Goal: Check status: Check status

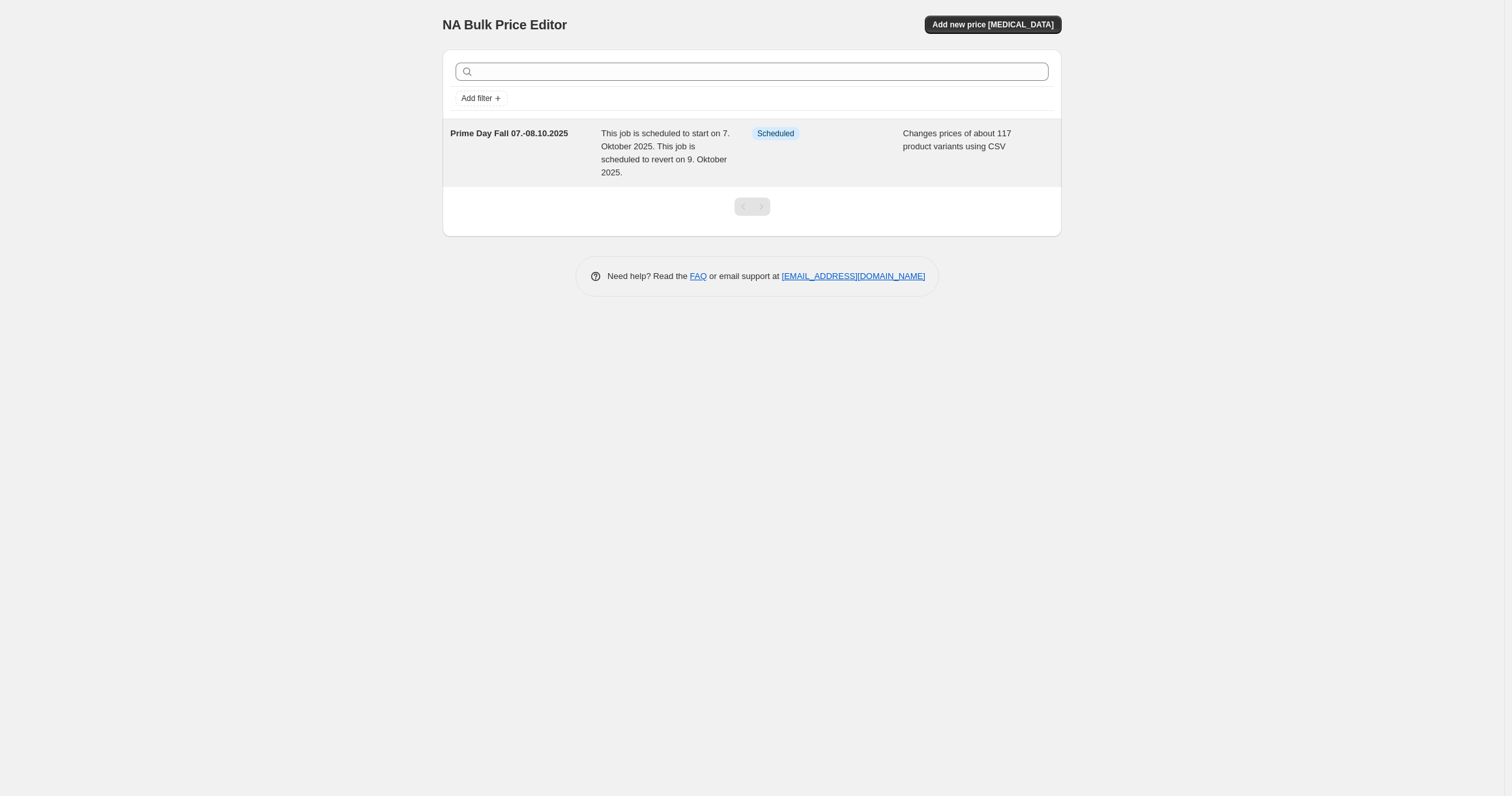
click at [674, 148] on span "This job is scheduled to start on 7. Oktober 2025. This job is scheduled to rev…" at bounding box center [666, 153] width 129 height 49
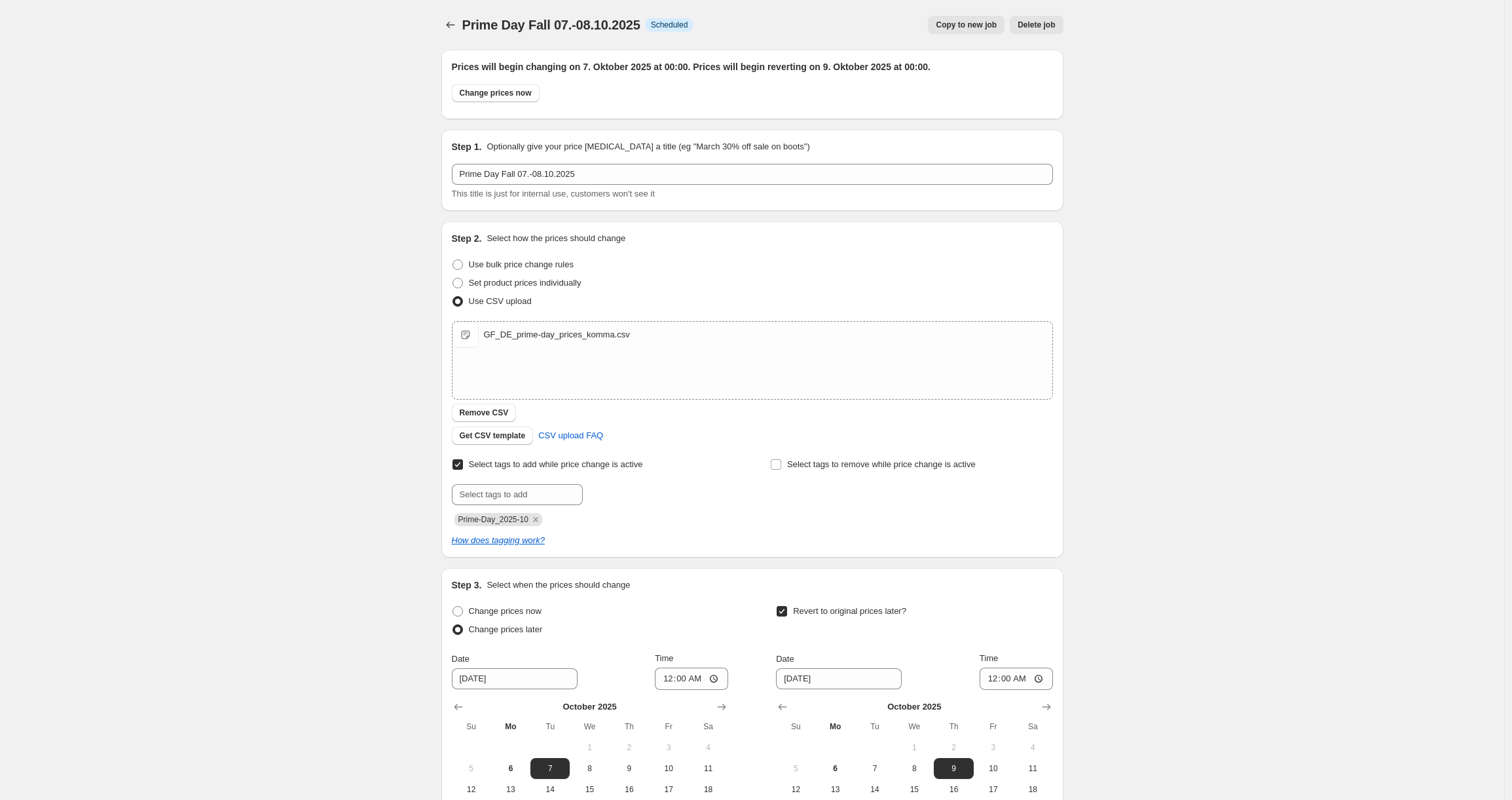
click at [528, 519] on span "Prime-Day_2025-10" at bounding box center [493, 519] width 70 height 9
copy span "Prime-Day_2025-10"
click at [276, 422] on div "Prime Day Fall 07.-08.10.2025. This page is ready Prime Day Fall 07.-08.10.2025…" at bounding box center [751, 492] width 1504 height 985
